Goal: Task Accomplishment & Management: Manage account settings

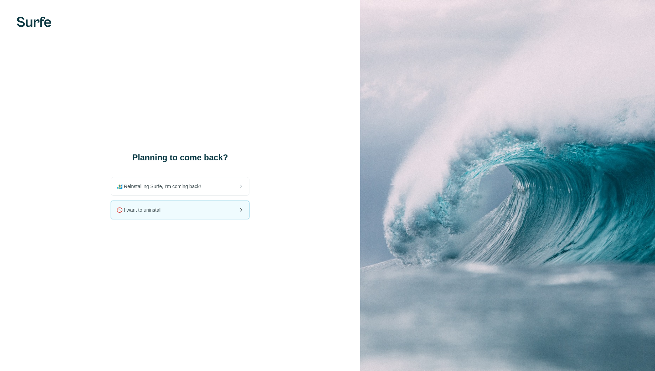
click at [187, 209] on div "🚫 I want to uninstall" at bounding box center [180, 210] width 138 height 18
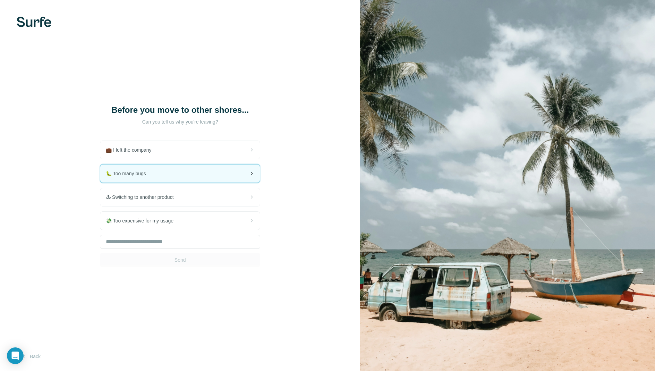
click at [165, 182] on div "🐛 Too many bugs" at bounding box center [180, 173] width 160 height 18
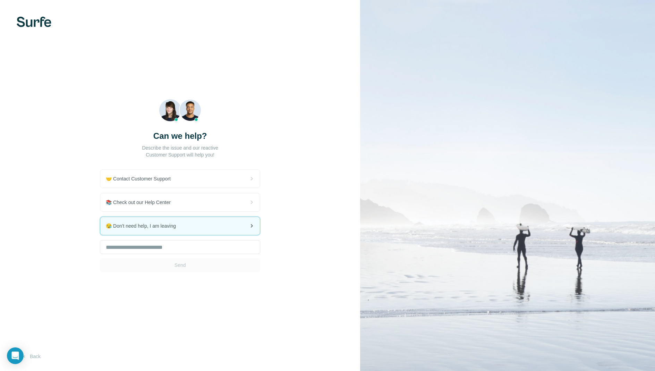
click at [150, 229] on span "😪 Don't need help, I am leaving" at bounding box center [144, 225] width 76 height 7
